Goal: Task Accomplishment & Management: Complete application form

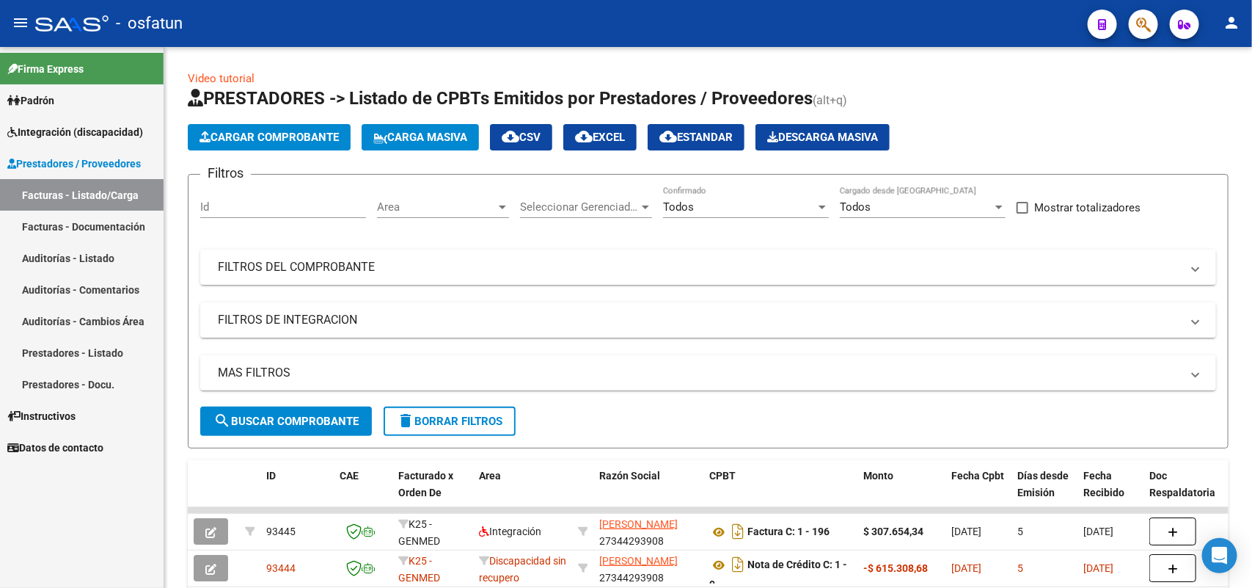
click at [64, 132] on span "Integración (discapacidad)" at bounding box center [75, 132] width 136 height 16
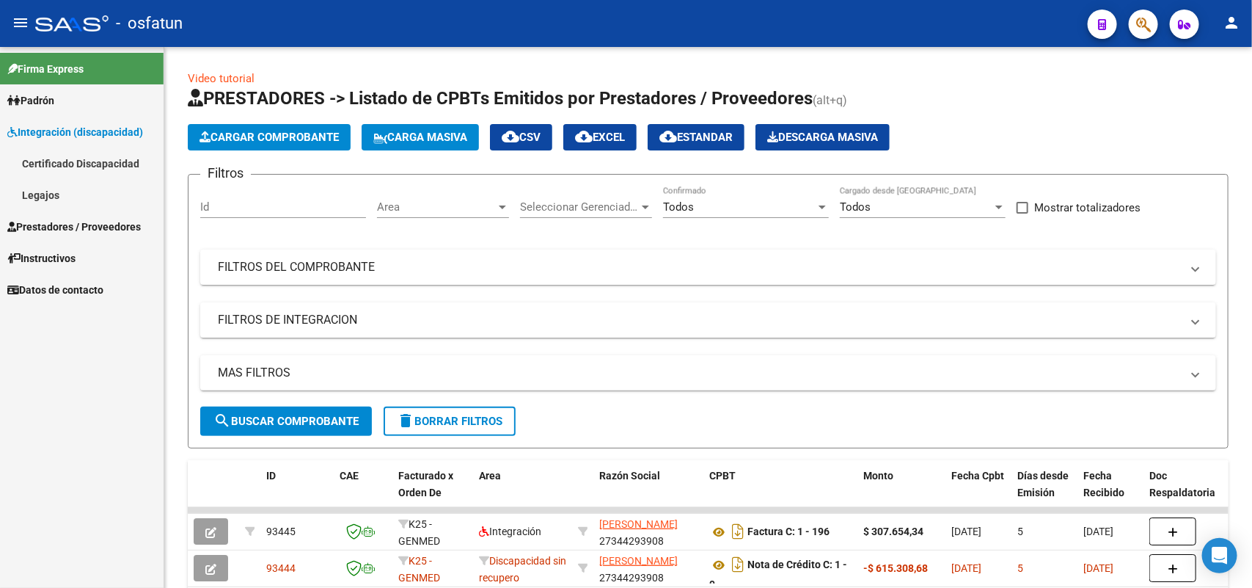
click at [42, 194] on link "Legajos" at bounding box center [82, 195] width 164 height 32
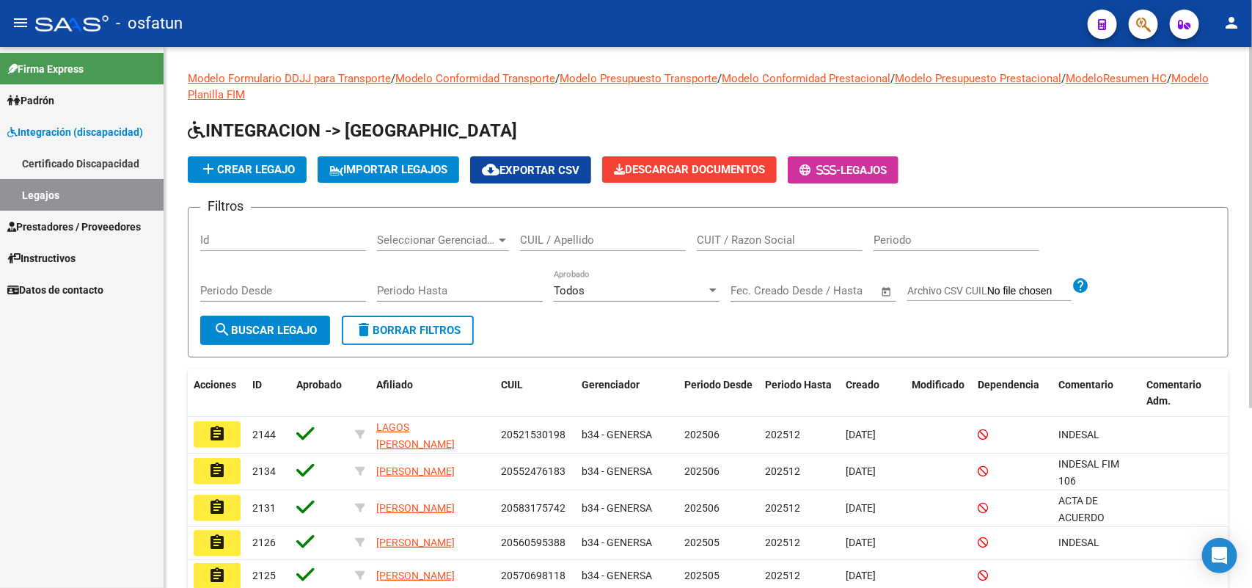
click at [566, 235] on input "CUIL / Apellido" at bounding box center [603, 239] width 166 height 13
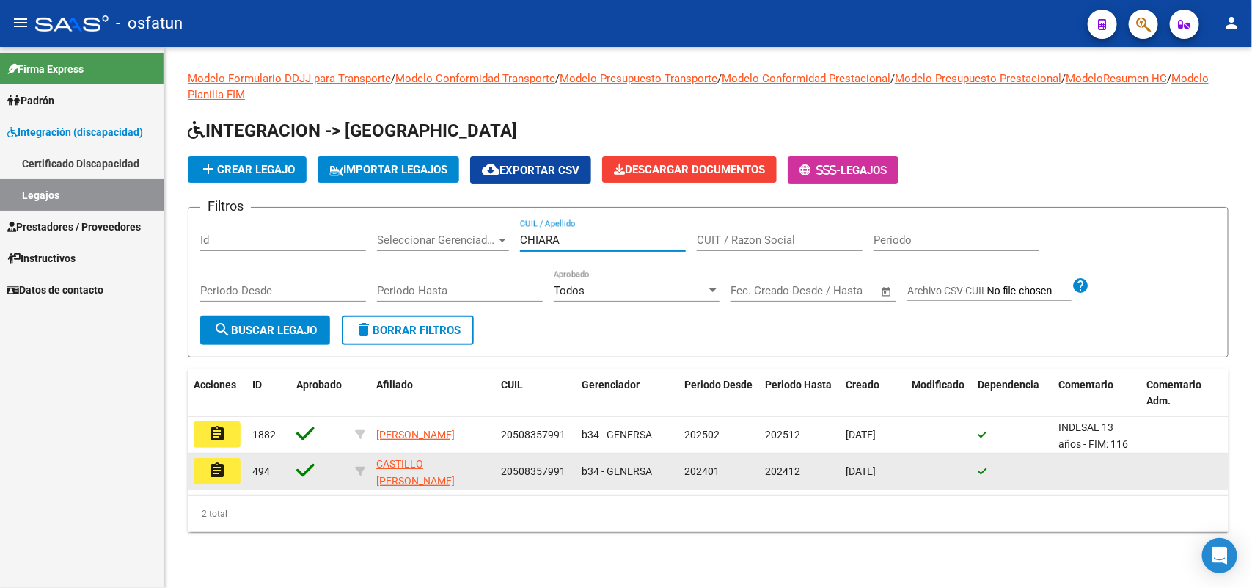
type input "CHIARA"
click at [217, 467] on mat-icon "assignment" at bounding box center [217, 470] width 18 height 18
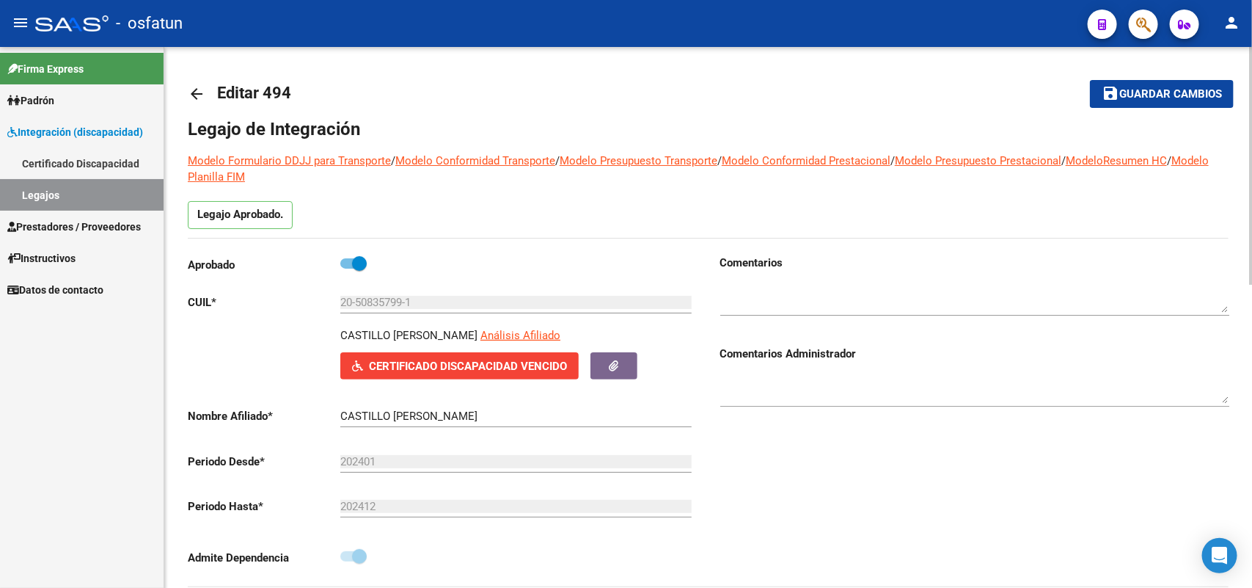
type input "[PERSON_NAME]"
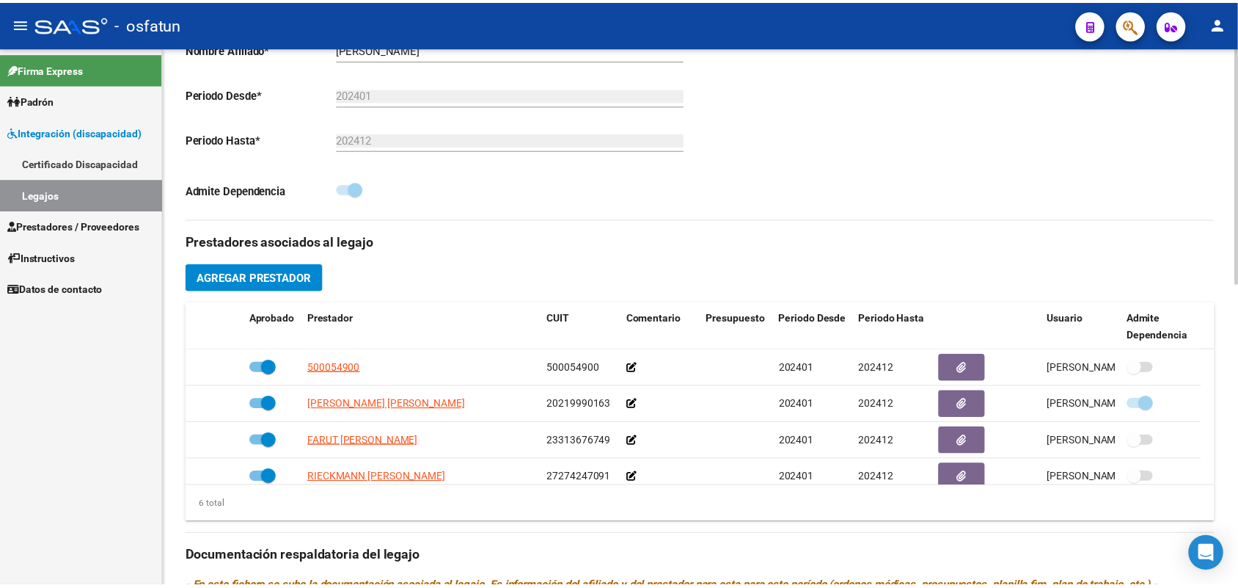
scroll to position [89, 0]
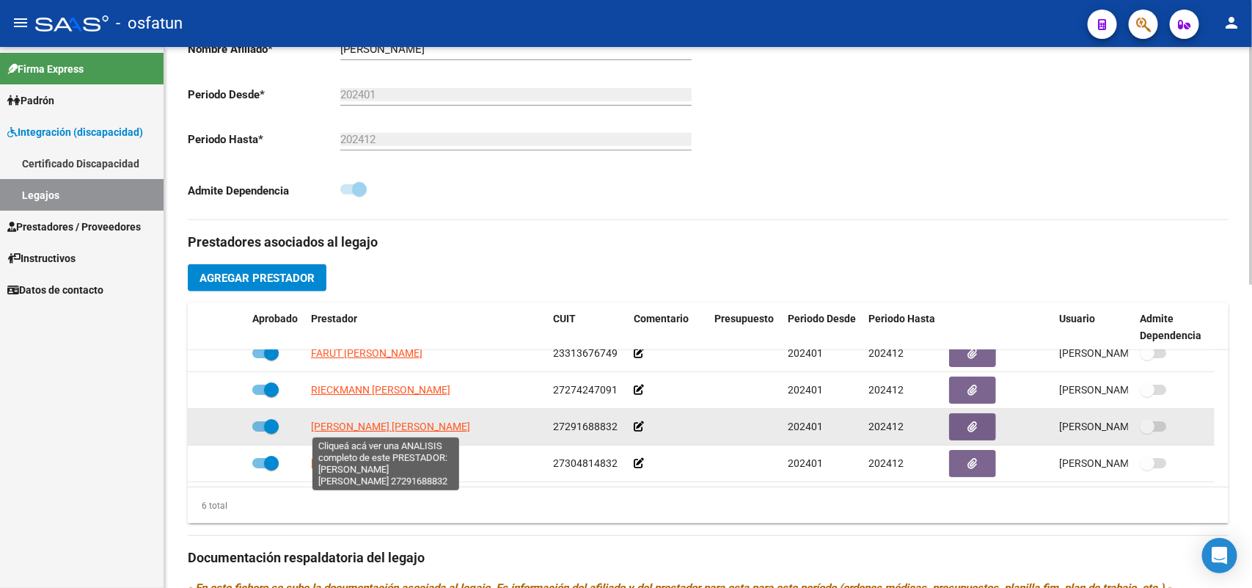
click at [379, 420] on span "[PERSON_NAME] [PERSON_NAME]" at bounding box center [390, 426] width 159 height 12
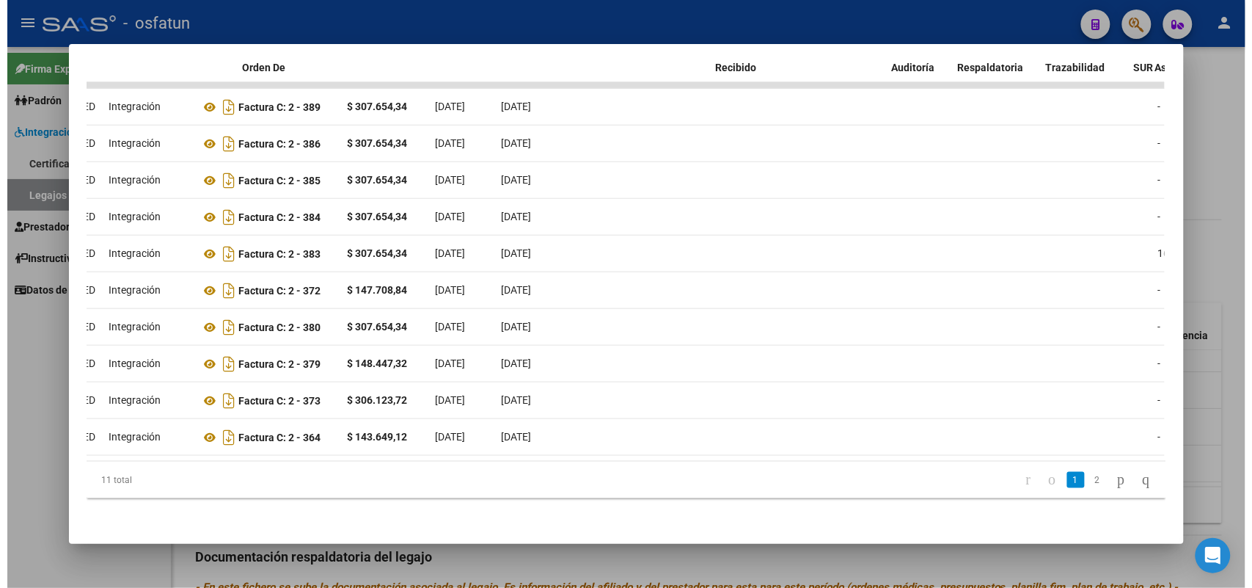
scroll to position [0, 0]
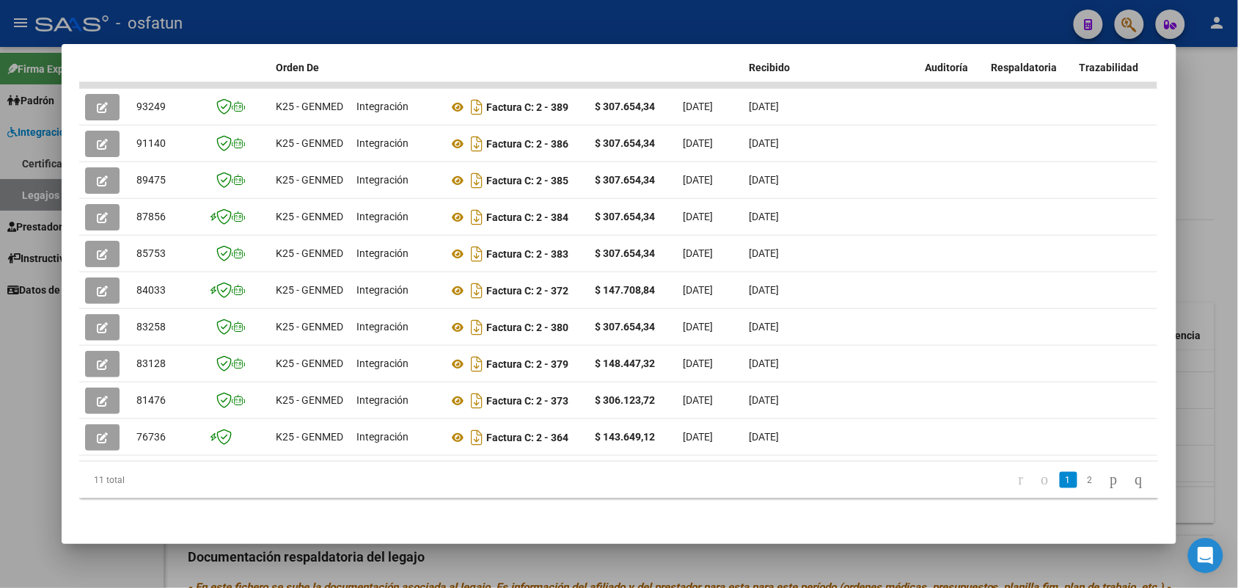
click at [687, 29] on div at bounding box center [619, 294] width 1238 height 588
